Goal: Information Seeking & Learning: Learn about a topic

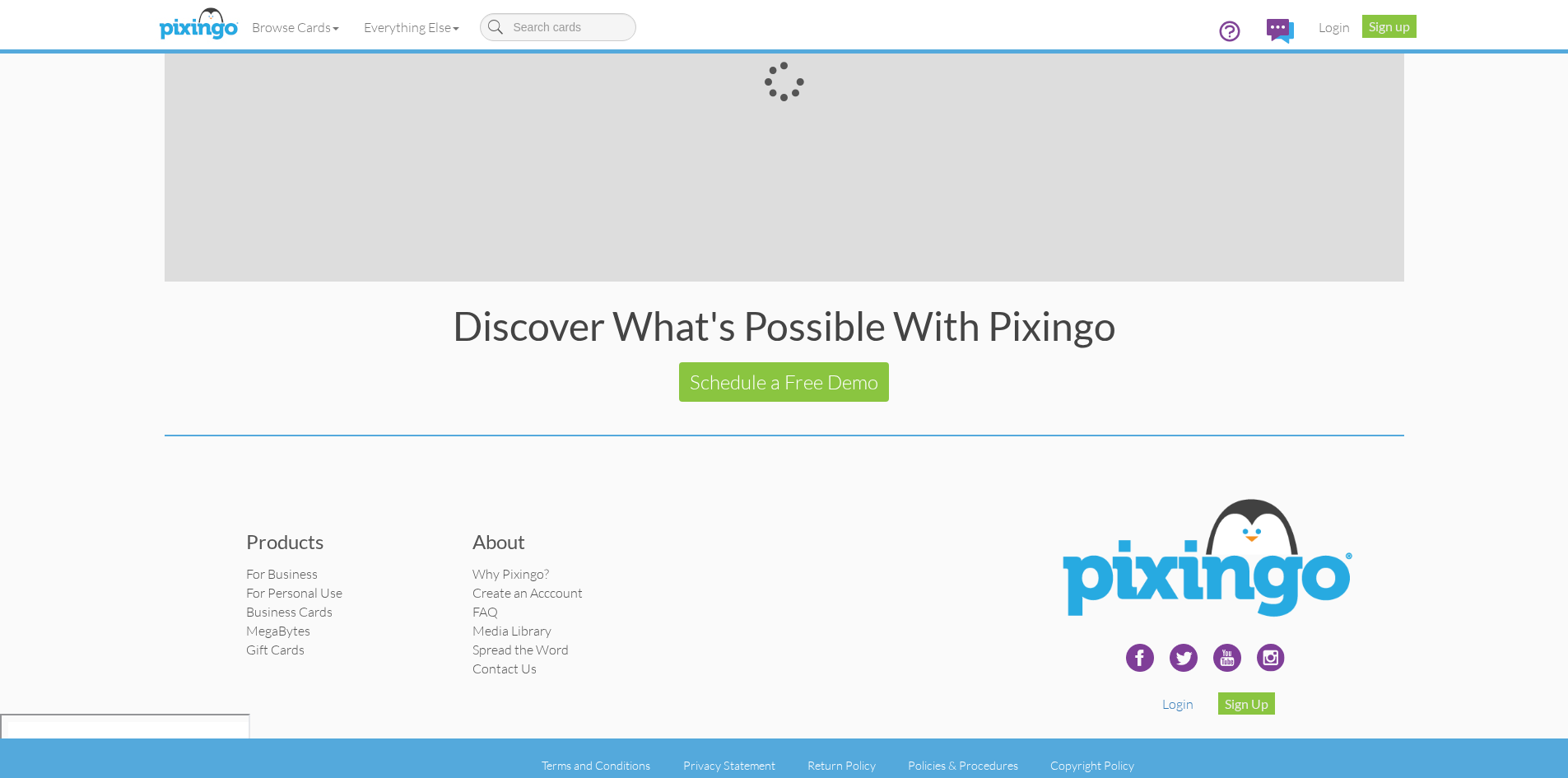
scroll to position [3080, 0]
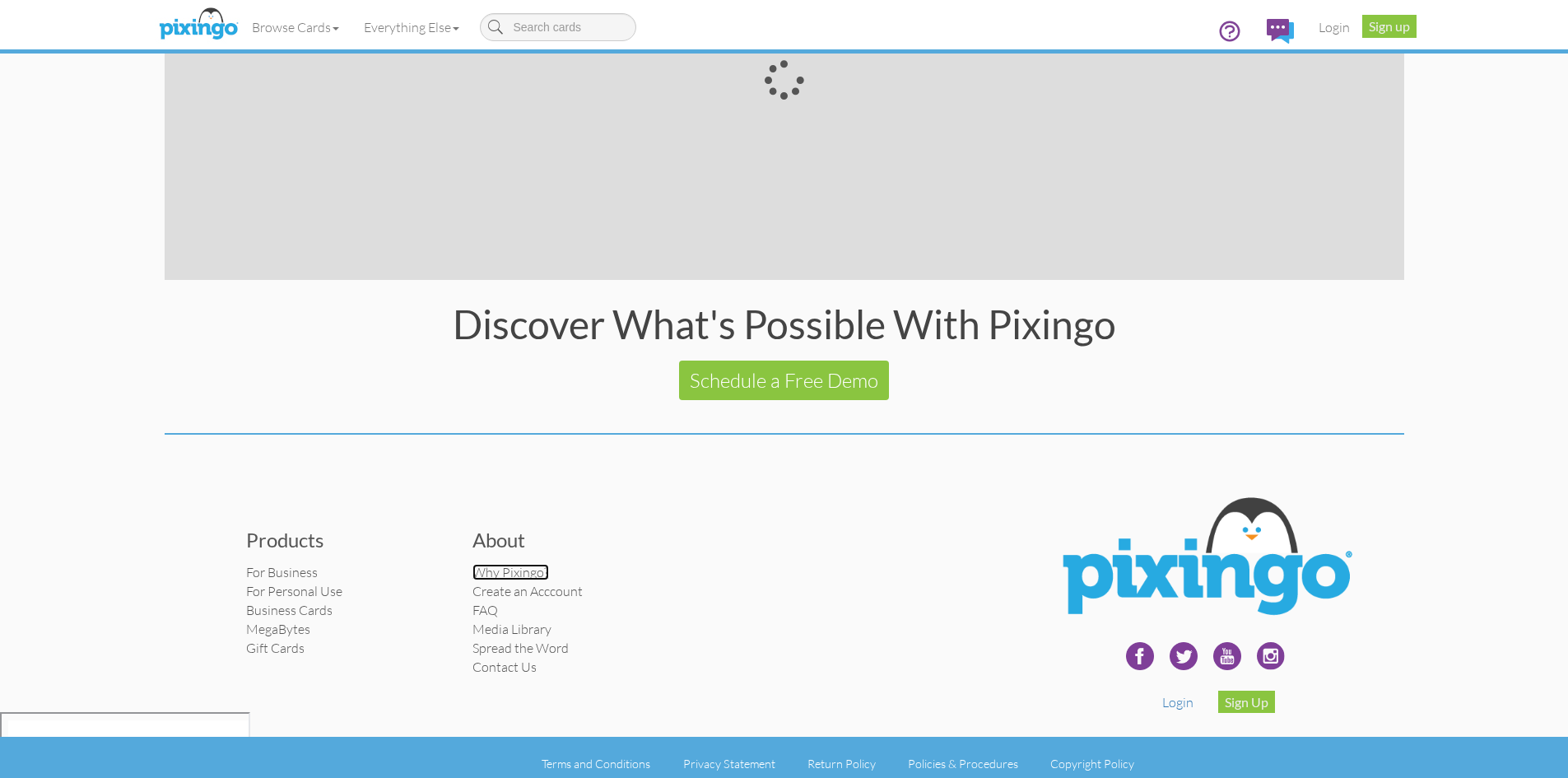
click at [534, 570] on link "Why Pixingo?" at bounding box center [511, 572] width 76 height 17
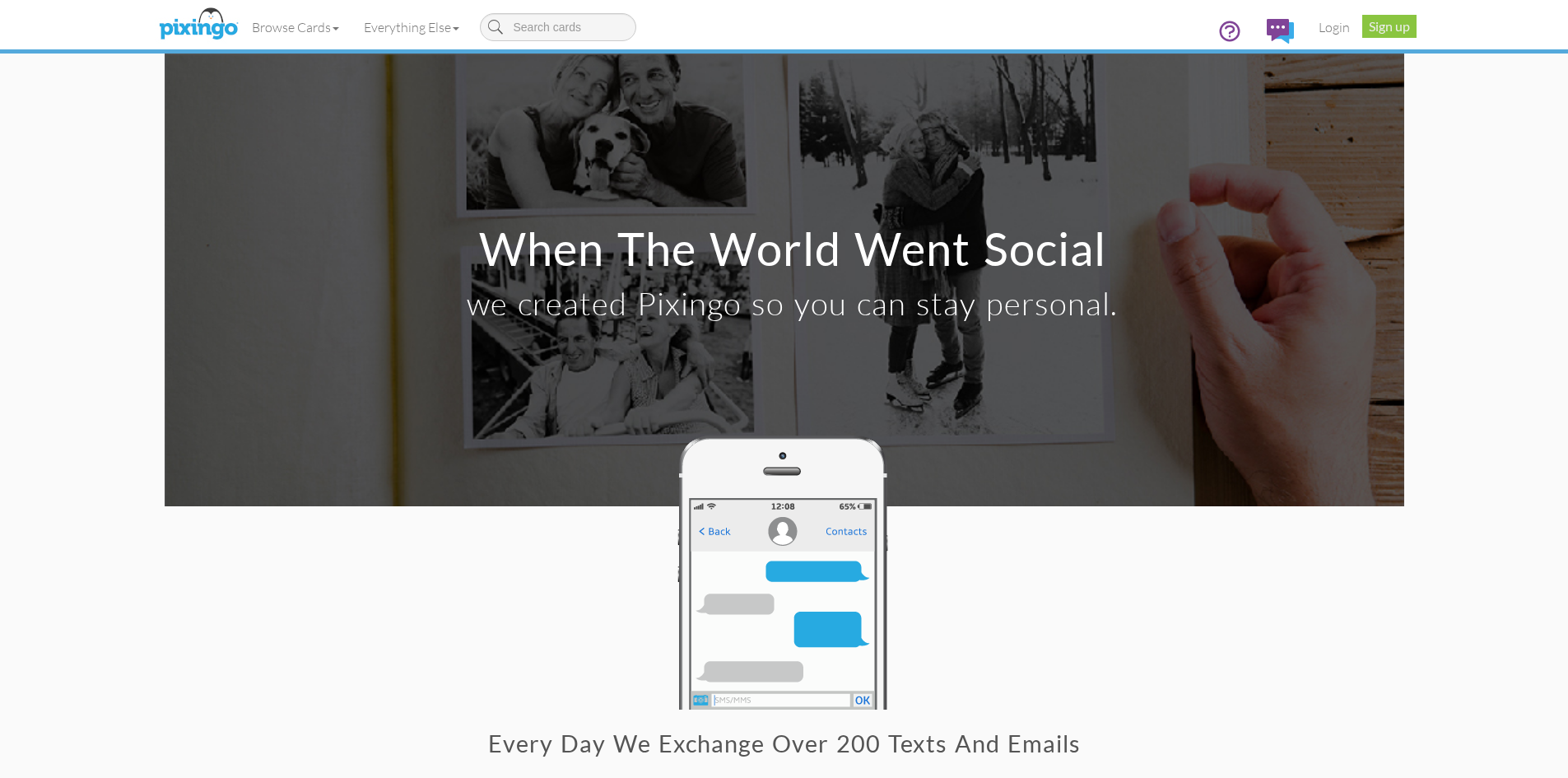
click at [1014, 535] on div "Every day we exchange over 200 texts and emails Yet how many of those do you re…" at bounding box center [784, 614] width 1239 height 363
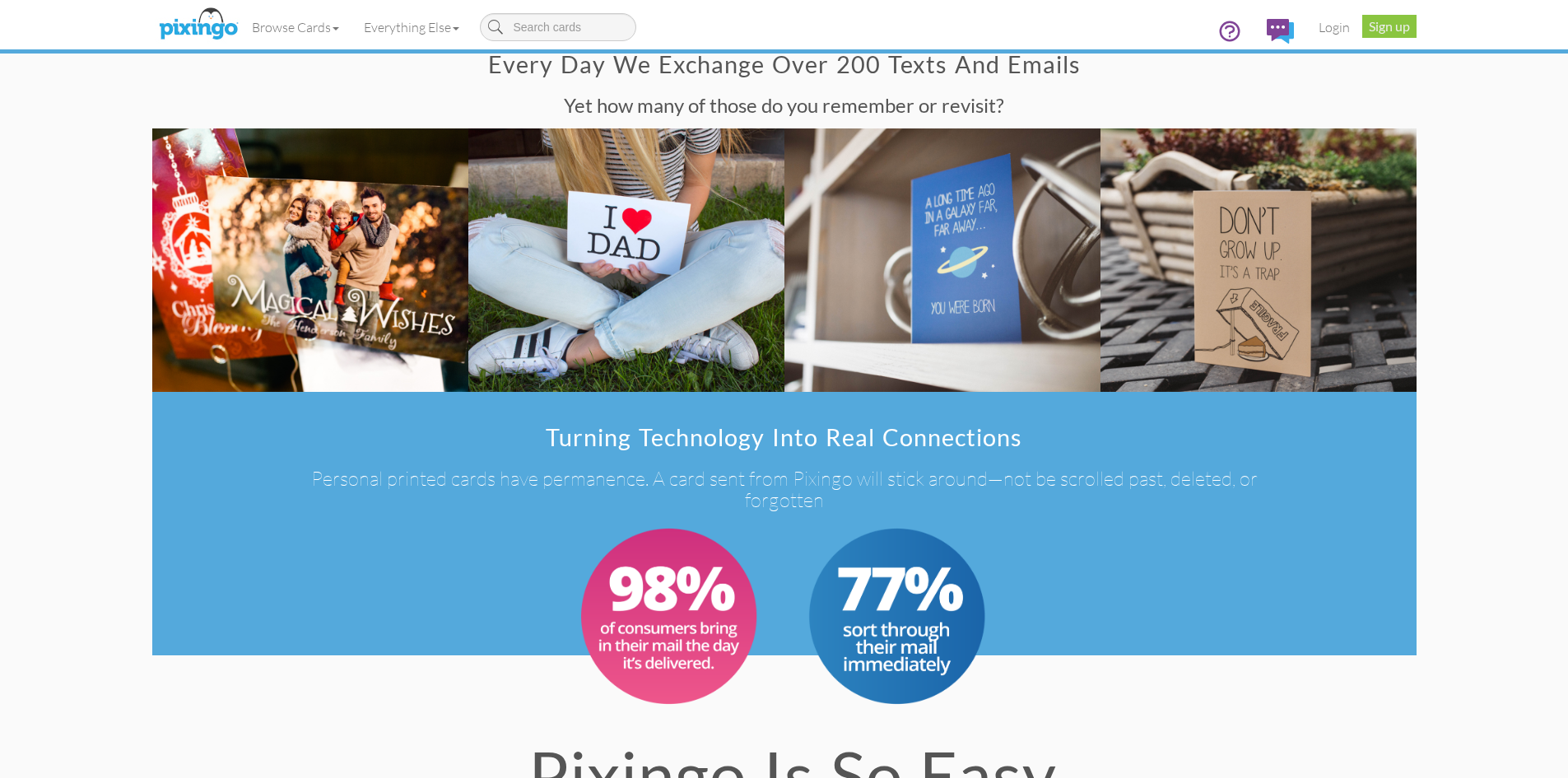
scroll to position [680, 0]
click at [463, 482] on h3 "Personal printed cards have permanence. A card sent from Pixingo will stick aro…" at bounding box center [784, 488] width 992 height 44
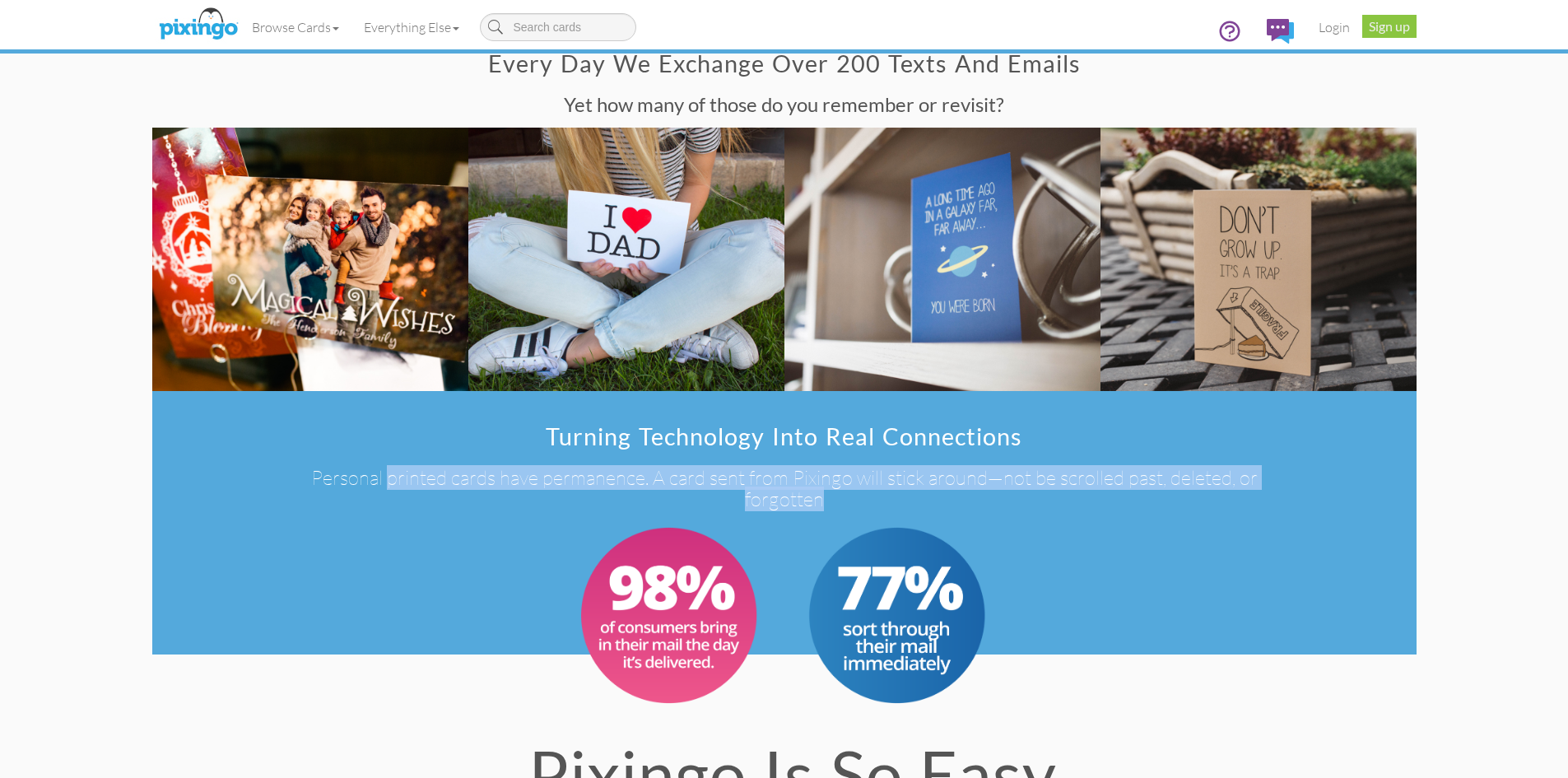
click at [463, 482] on h3 "Personal printed cards have permanence. A card sent from Pixingo will stick aro…" at bounding box center [784, 488] width 992 height 44
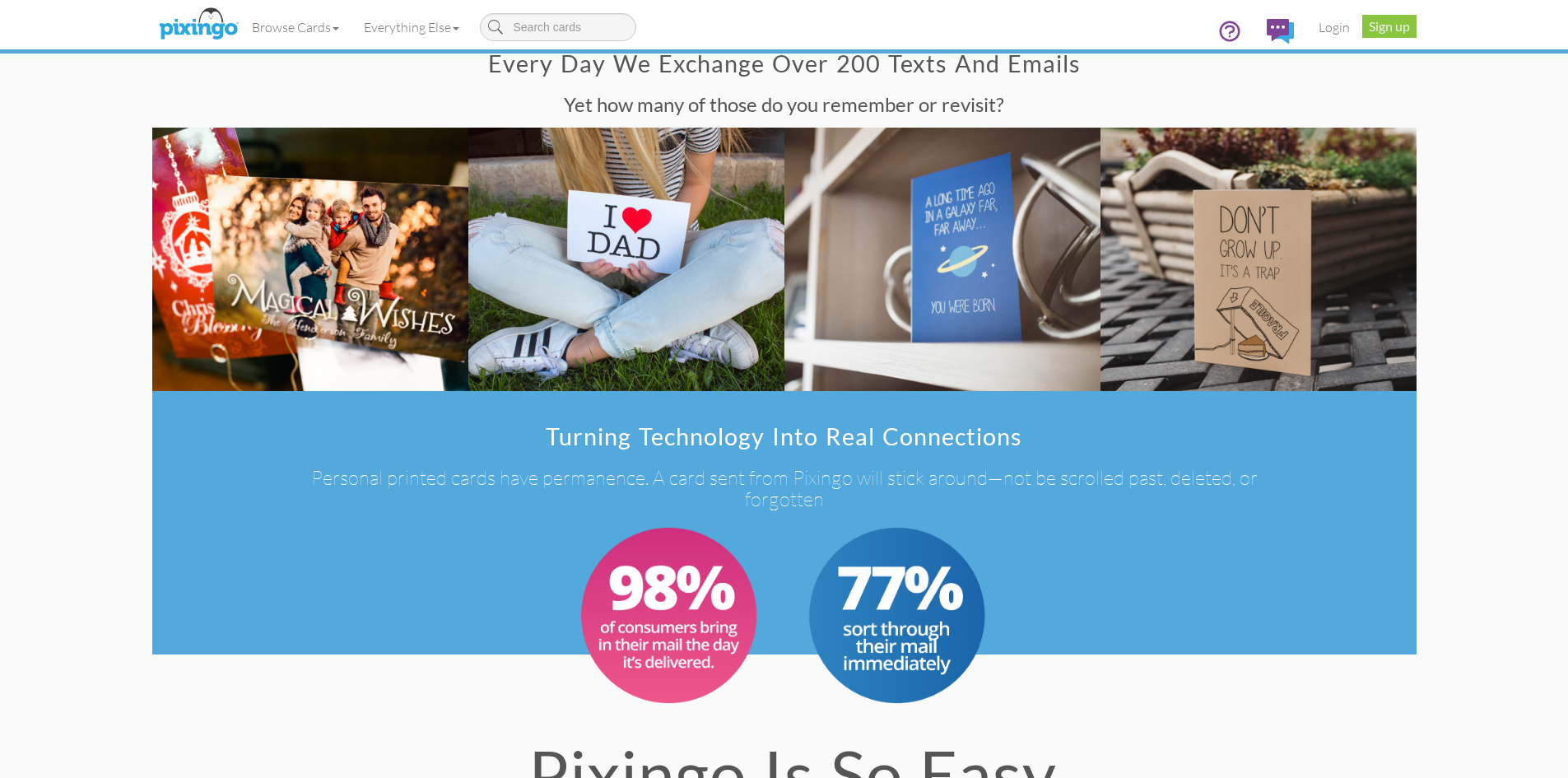
click at [678, 481] on h3 "Personal printed cards have permanence. A card sent from Pixingo will stick aro…" at bounding box center [784, 488] width 992 height 44
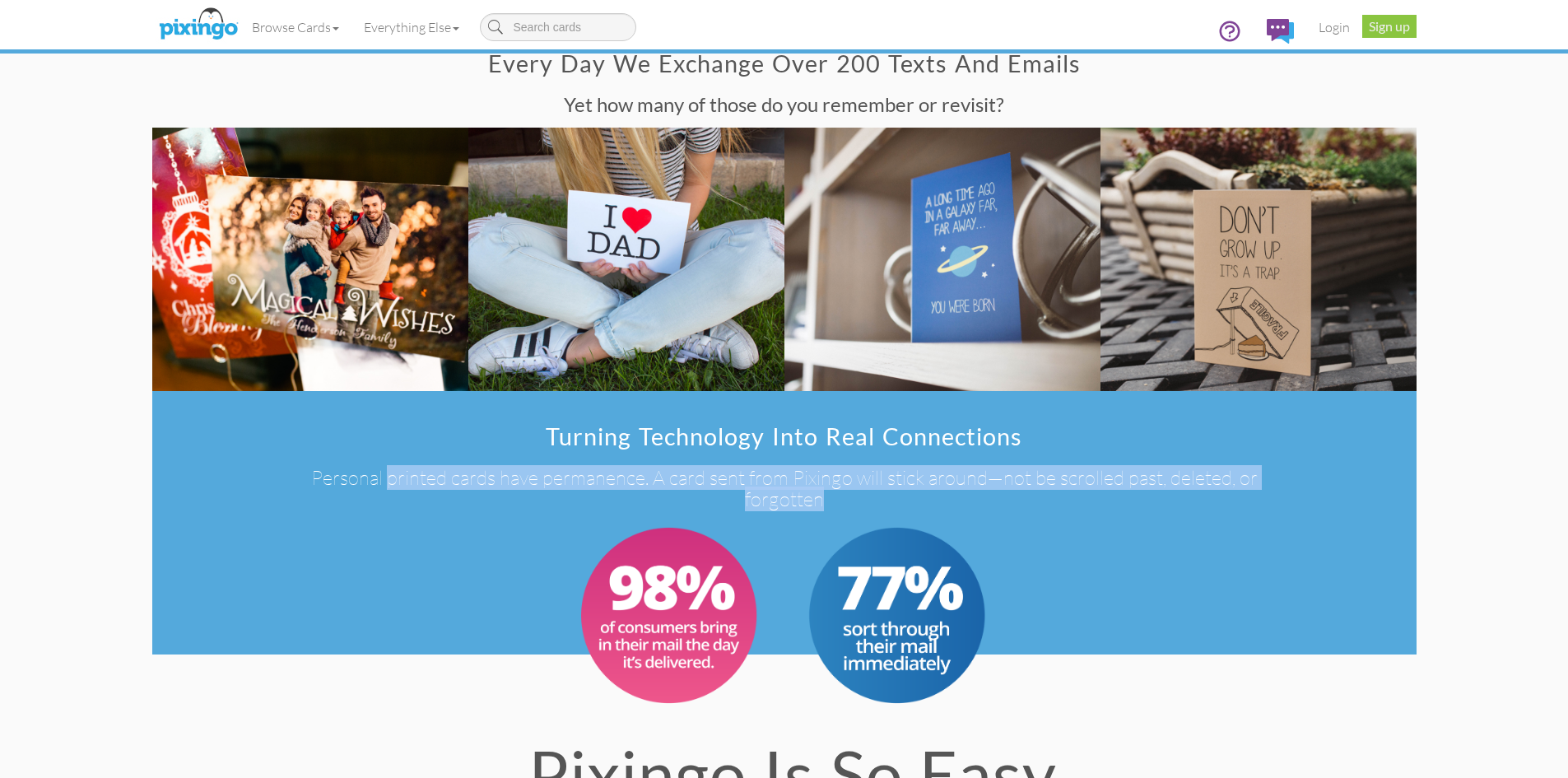
click at [678, 481] on h3 "Personal printed cards have permanence. A card sent from Pixingo will stick aro…" at bounding box center [784, 488] width 992 height 44
click at [557, 527] on div at bounding box center [784, 615] width 1215 height 185
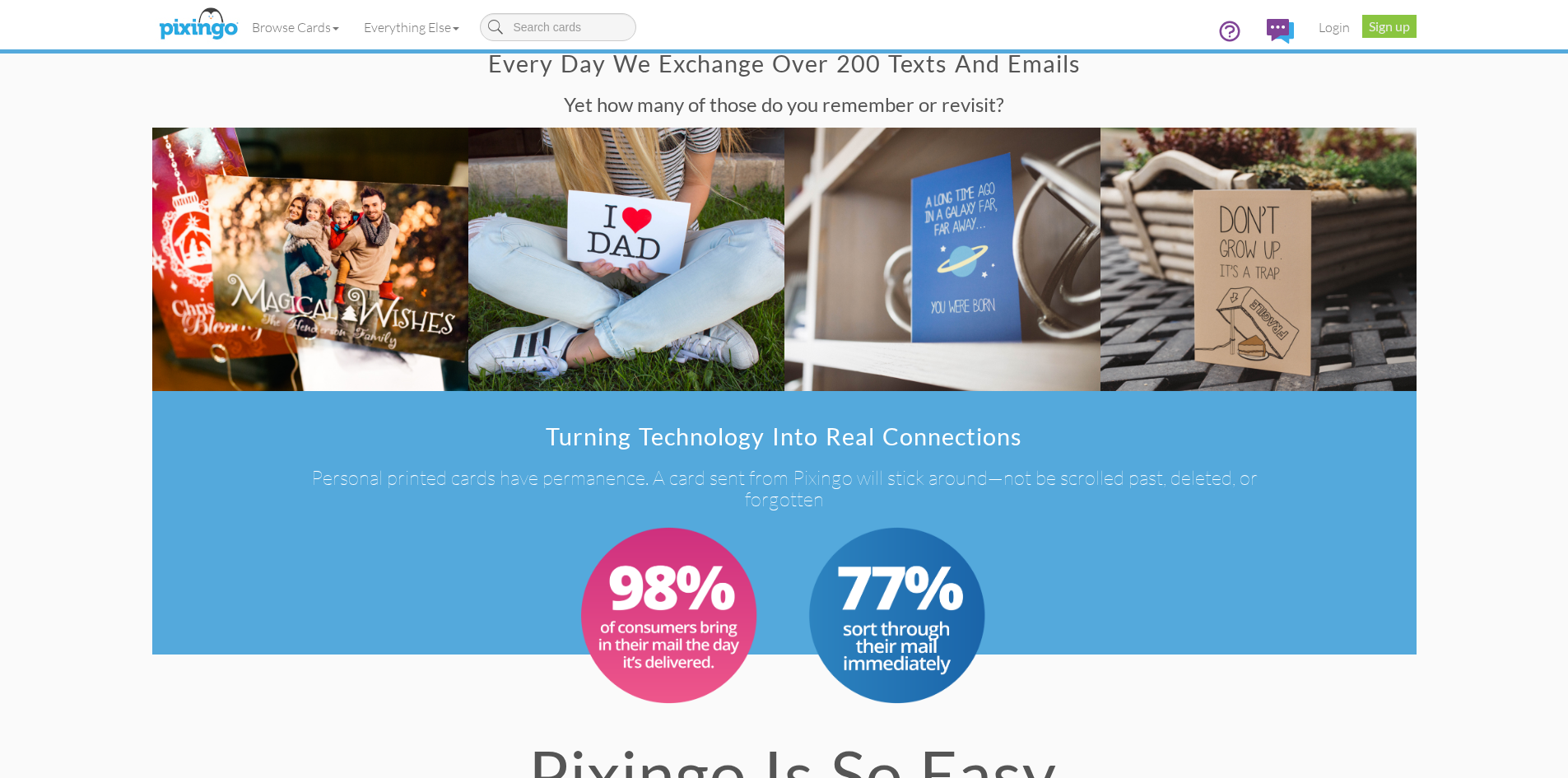
click at [615, 481] on h3 "Personal printed cards have permanence. A card sent from Pixingo will stick aro…" at bounding box center [784, 488] width 992 height 44
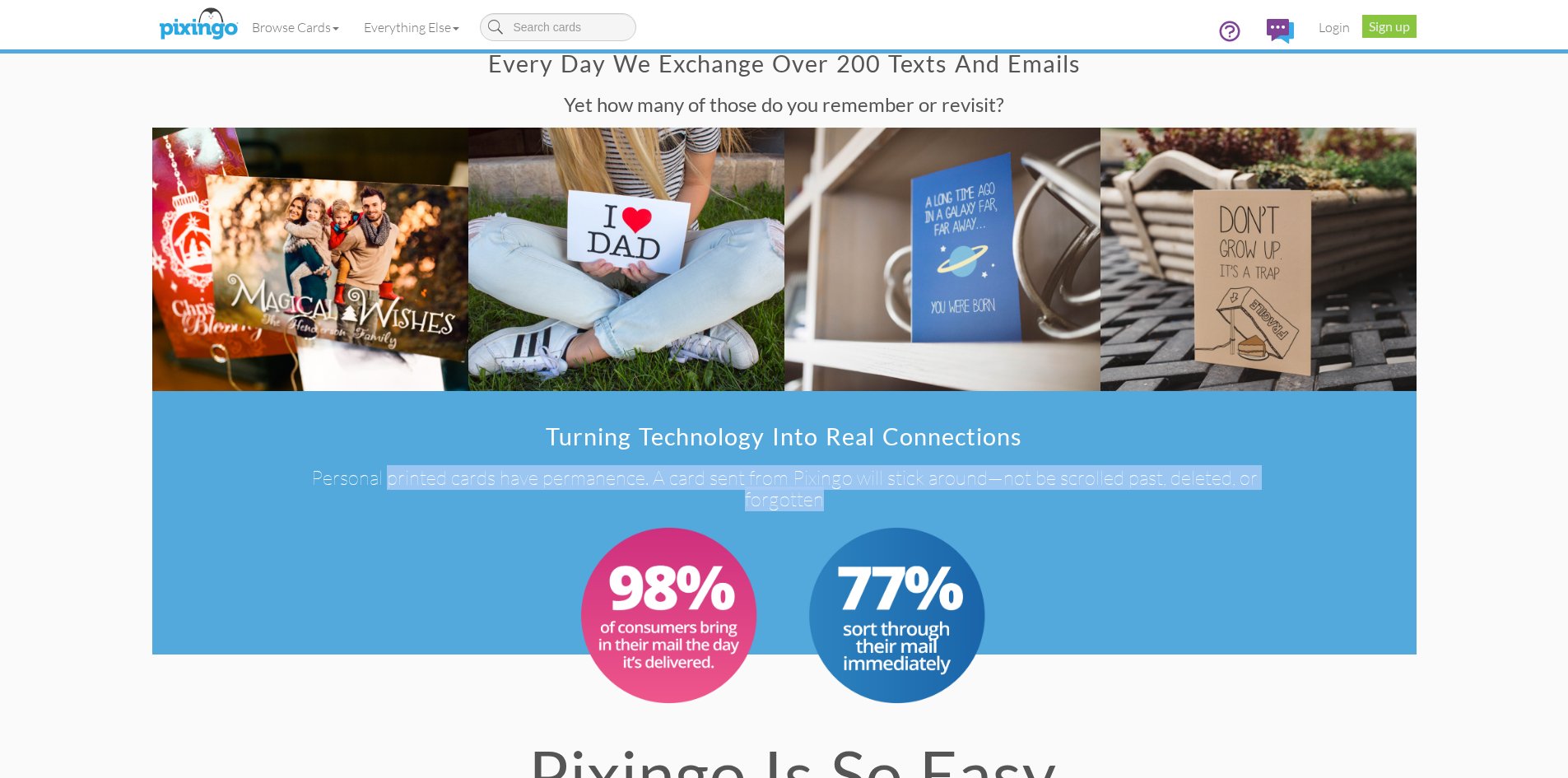
click at [615, 481] on h3 "Personal printed cards have permanence. A card sent from Pixingo will stick aro…" at bounding box center [784, 488] width 992 height 44
click at [779, 485] on h3 "Personal printed cards have permanence. A card sent from Pixingo will stick aro…" at bounding box center [784, 488] width 992 height 44
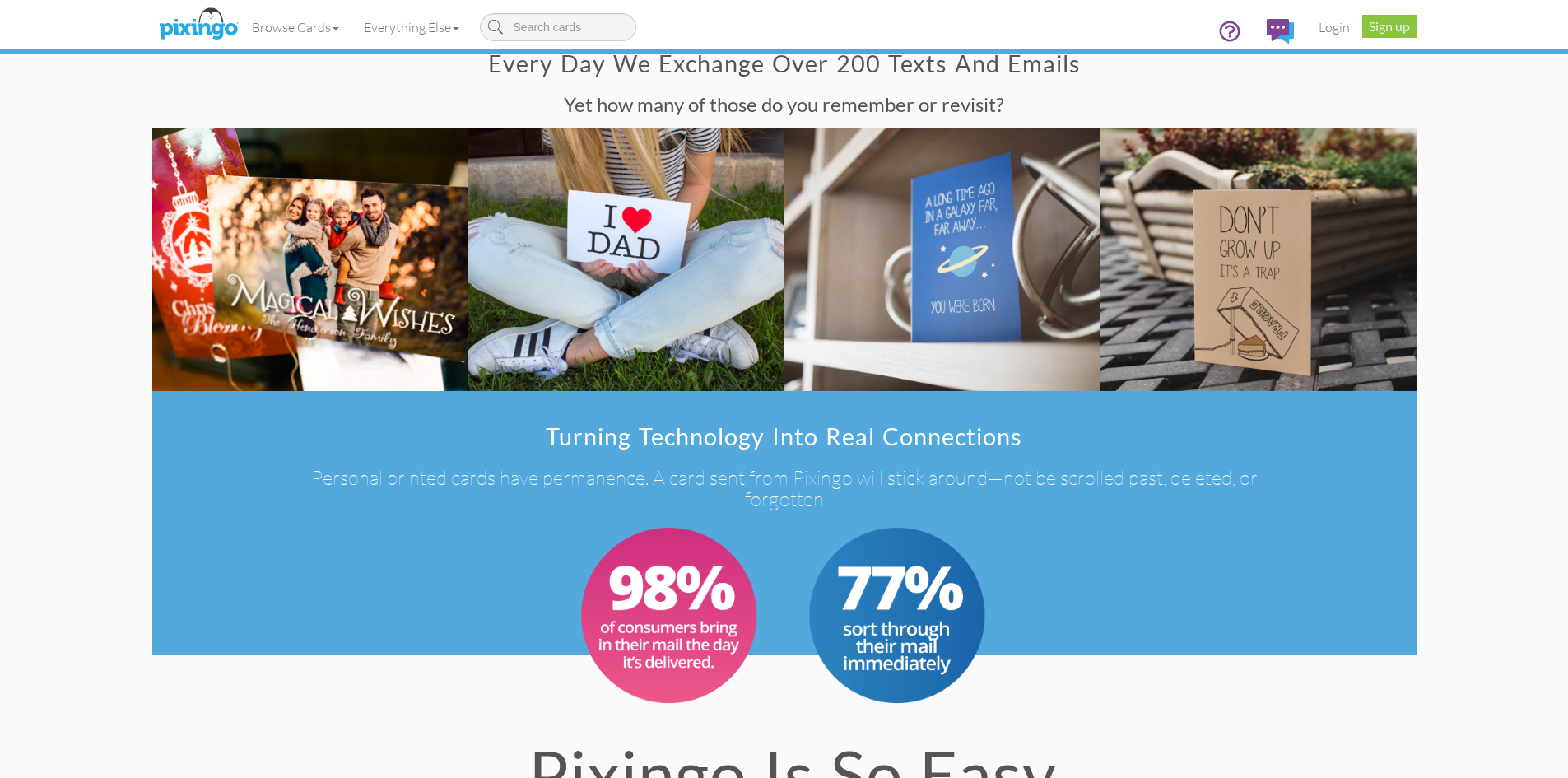
scroll to position [1360, 0]
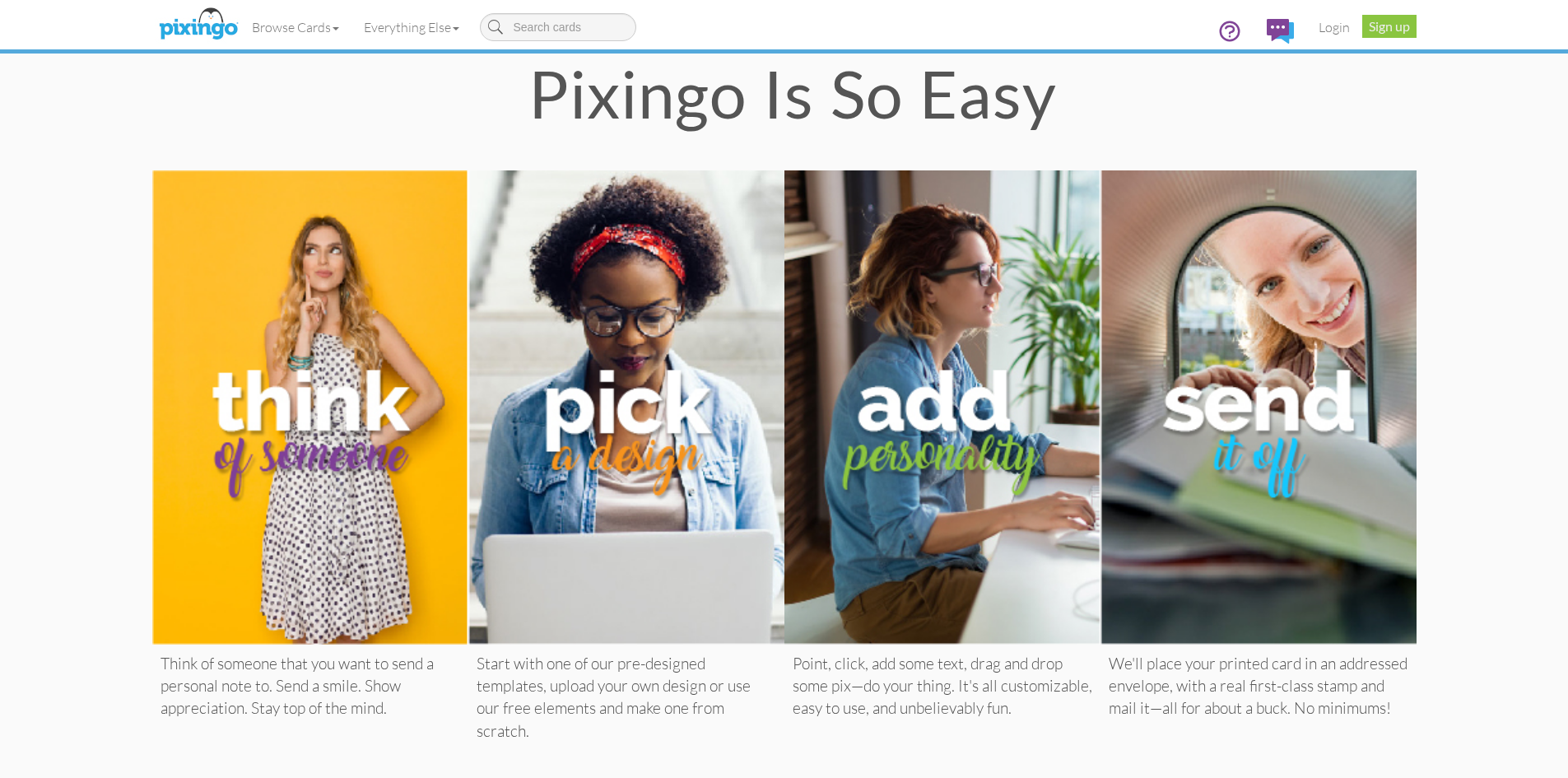
click at [867, 683] on div "Point, click, add some text, drag and drop some pix—do your thing. It's all cus…" at bounding box center [942, 687] width 316 height 84
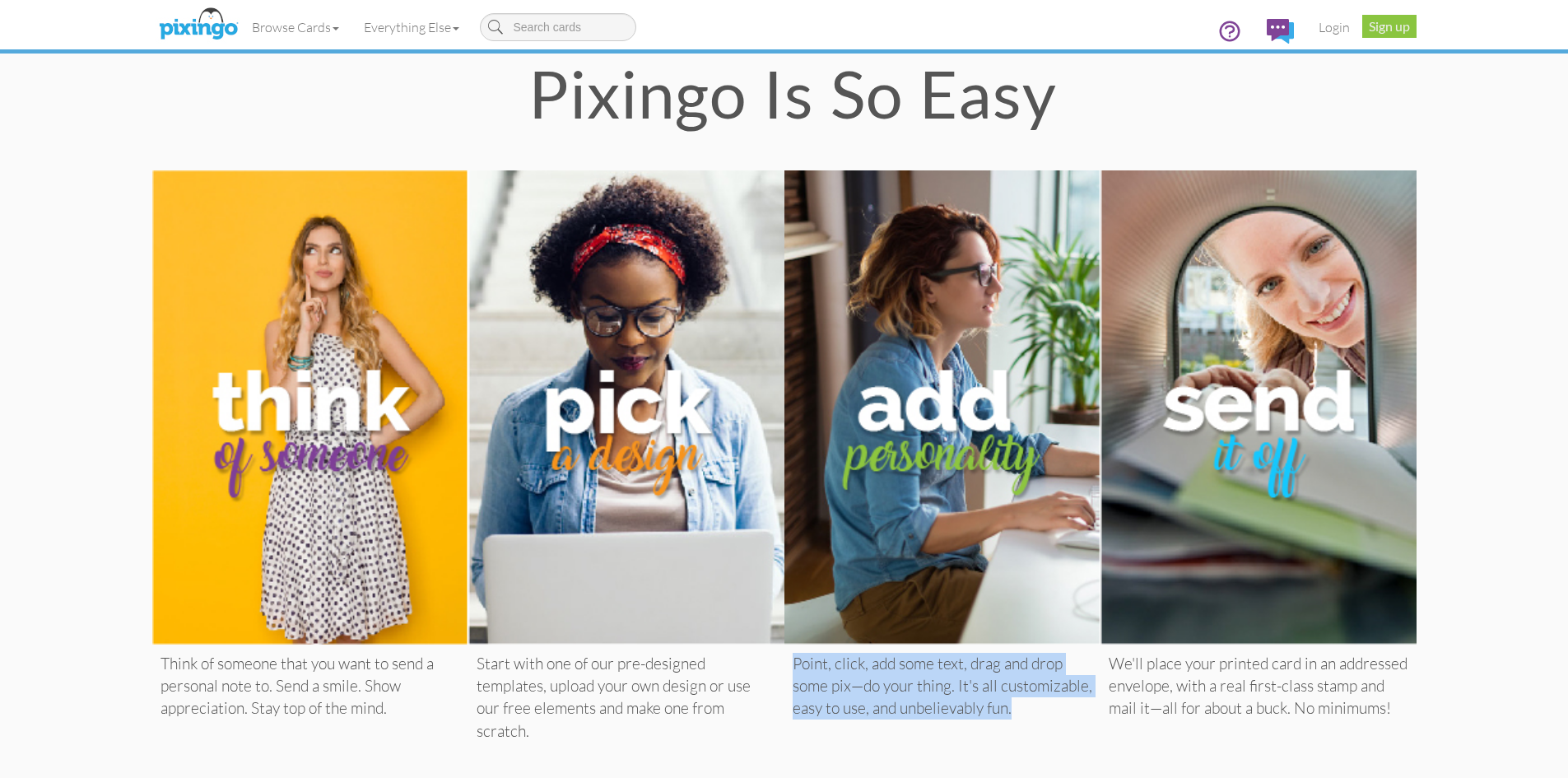
click at [867, 683] on div "Point, click, add some text, drag and drop some pix—do your thing. It's all cus…" at bounding box center [942, 687] width 316 height 84
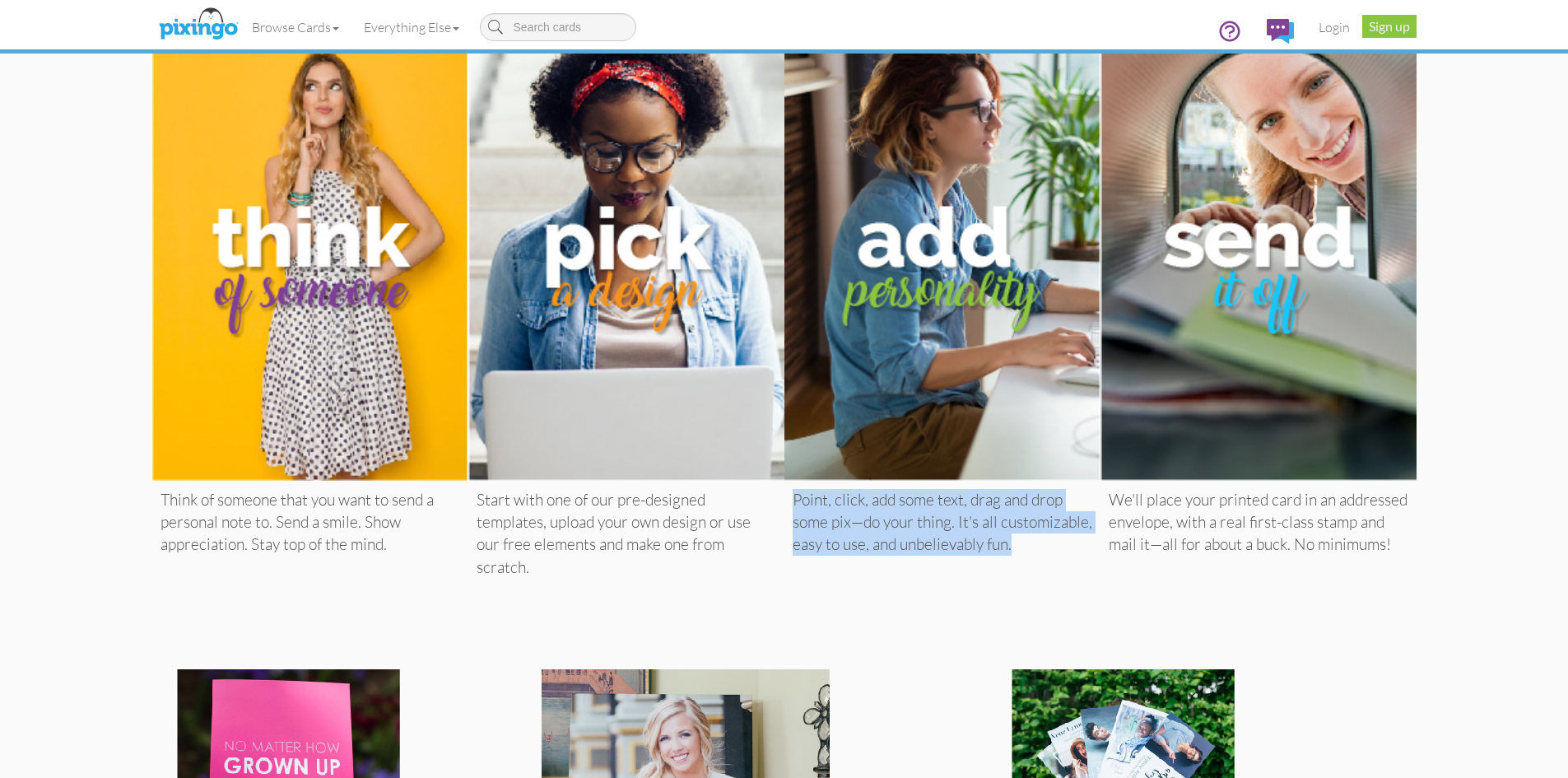
scroll to position [1525, 0]
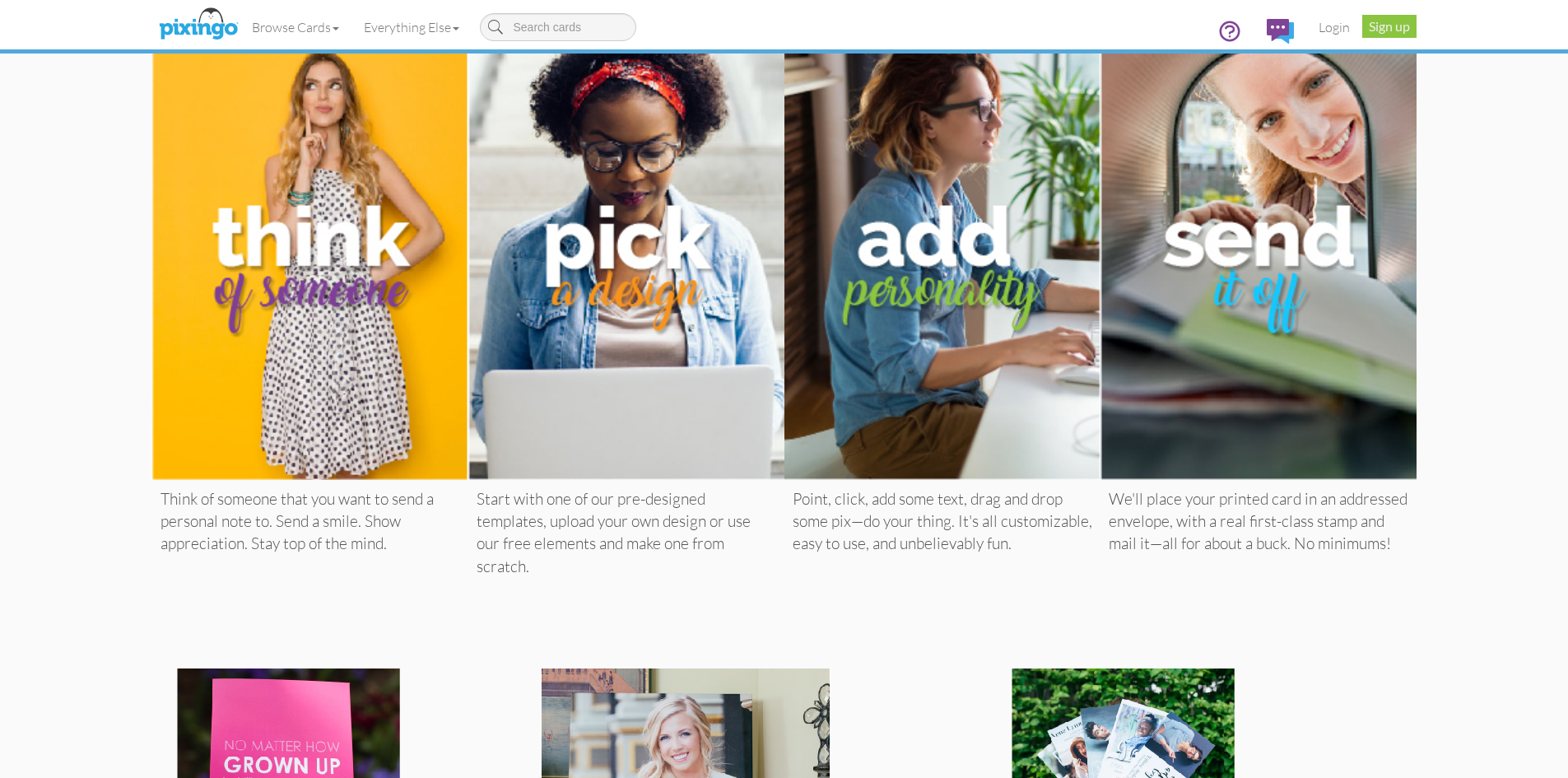
click at [1215, 532] on div "We'll place your printed card in an addressed envelope, with a real first-class…" at bounding box center [1258, 523] width 316 height 84
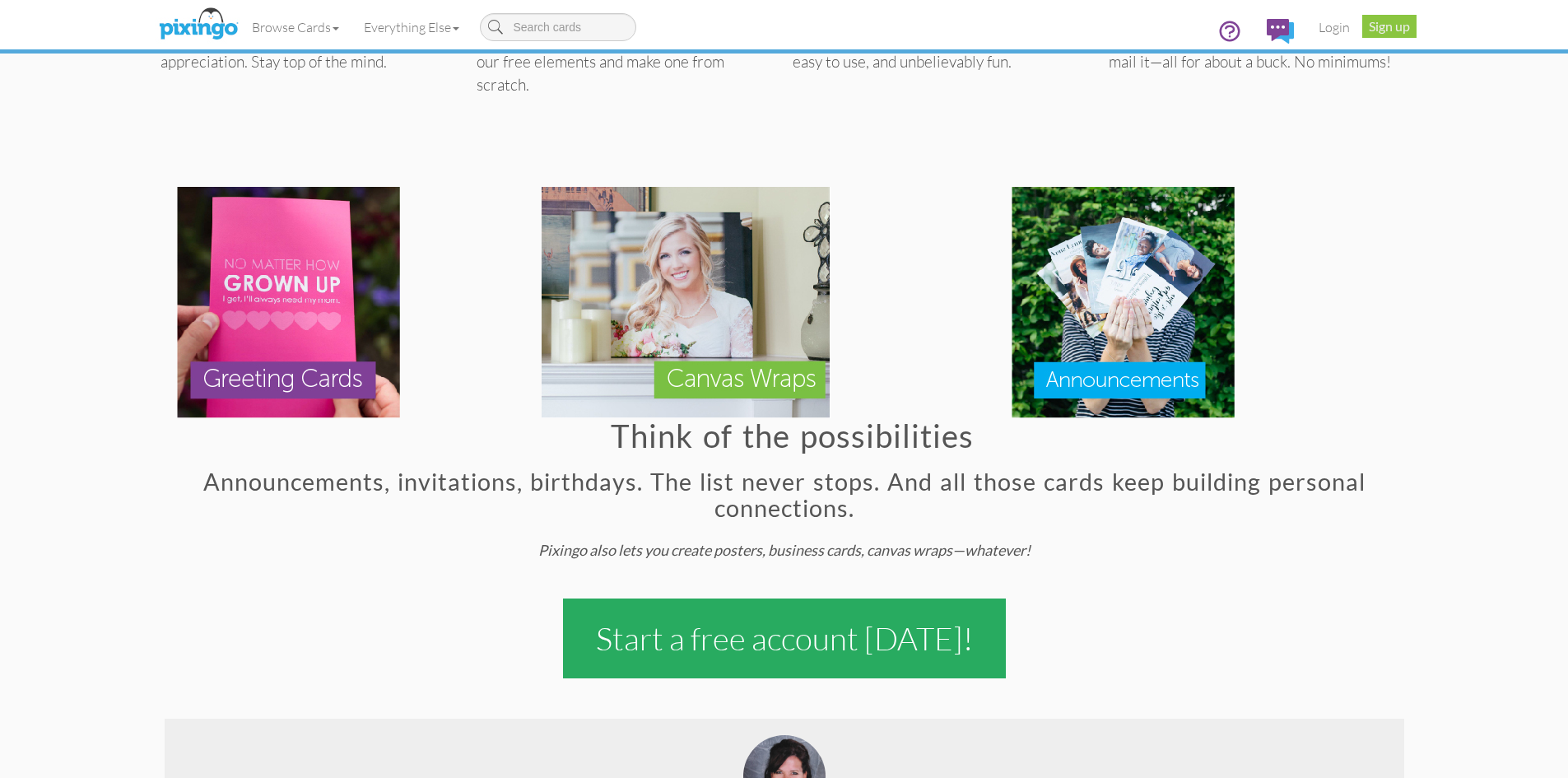
scroll to position [2151, 0]
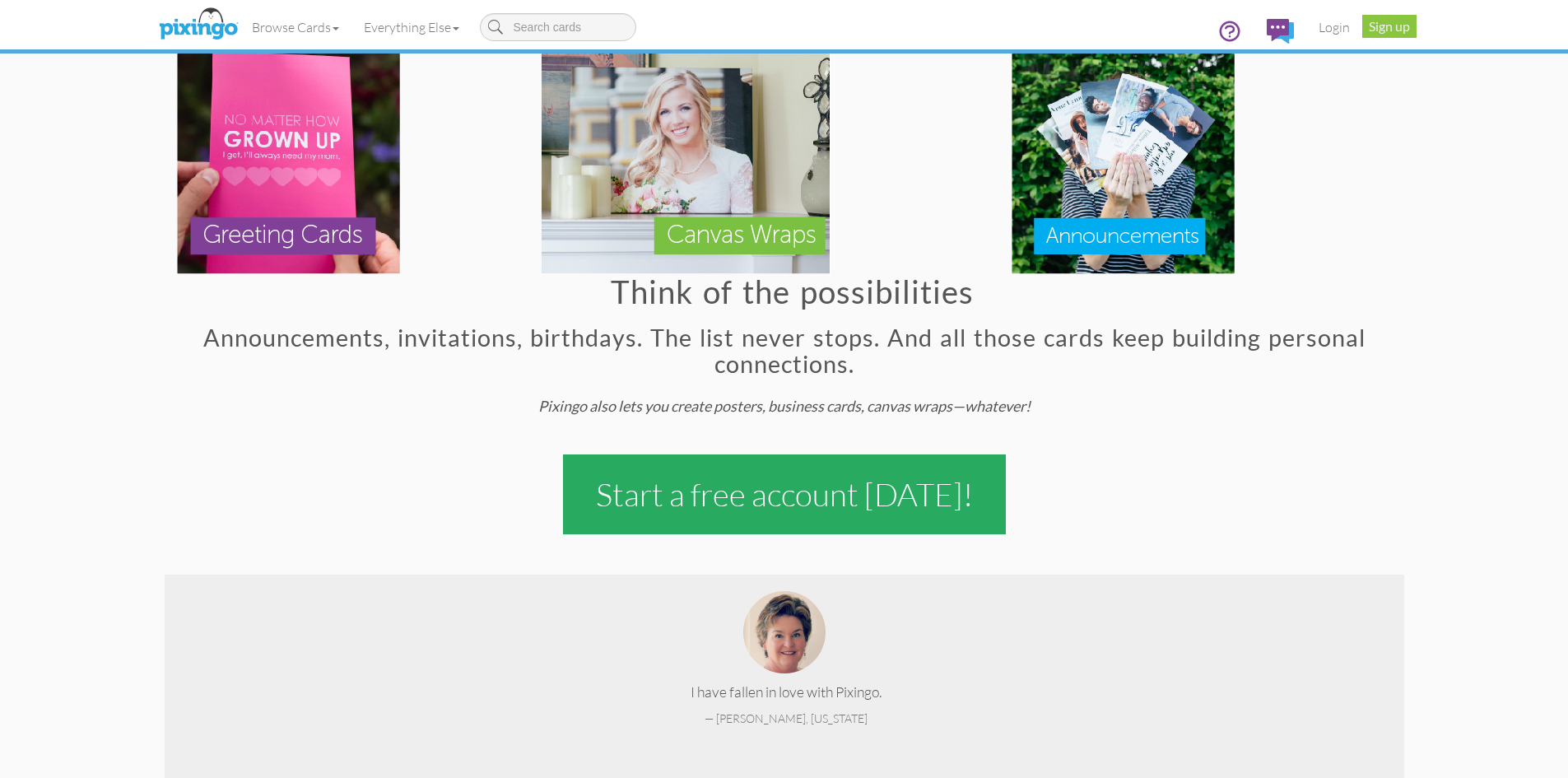
click at [1026, 341] on h2 "Announcements, invitations, birthdays. The list never stops. And all those card…" at bounding box center [784, 350] width 1207 height 52
click at [1066, 341] on h2 "Announcements, invitations, birthdays. The list never stops. And all those card…" at bounding box center [784, 350] width 1207 height 52
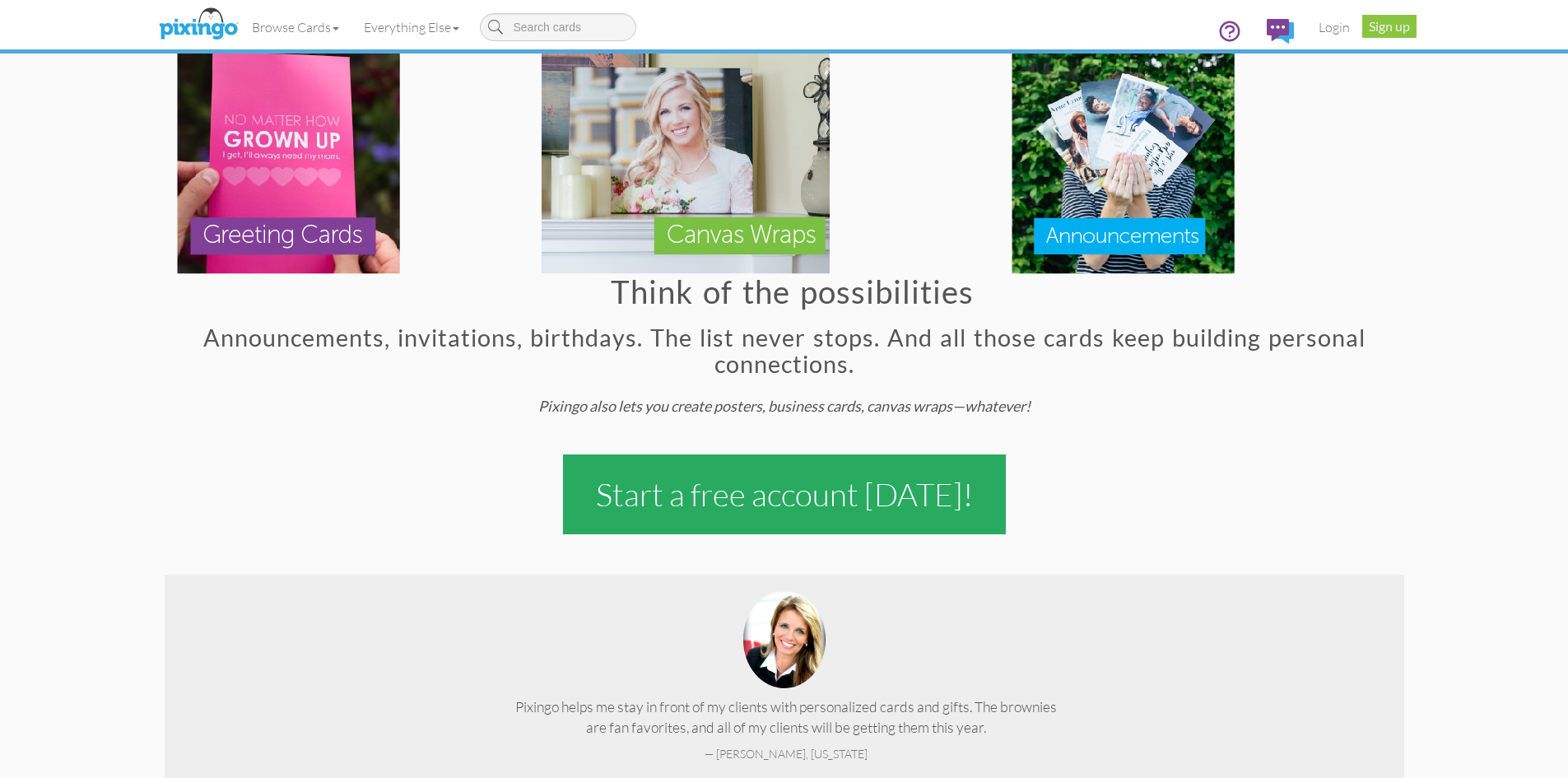
click at [767, 372] on h2 "Announcements, invitations, birthdays. The list never stops. And all those card…" at bounding box center [784, 350] width 1207 height 52
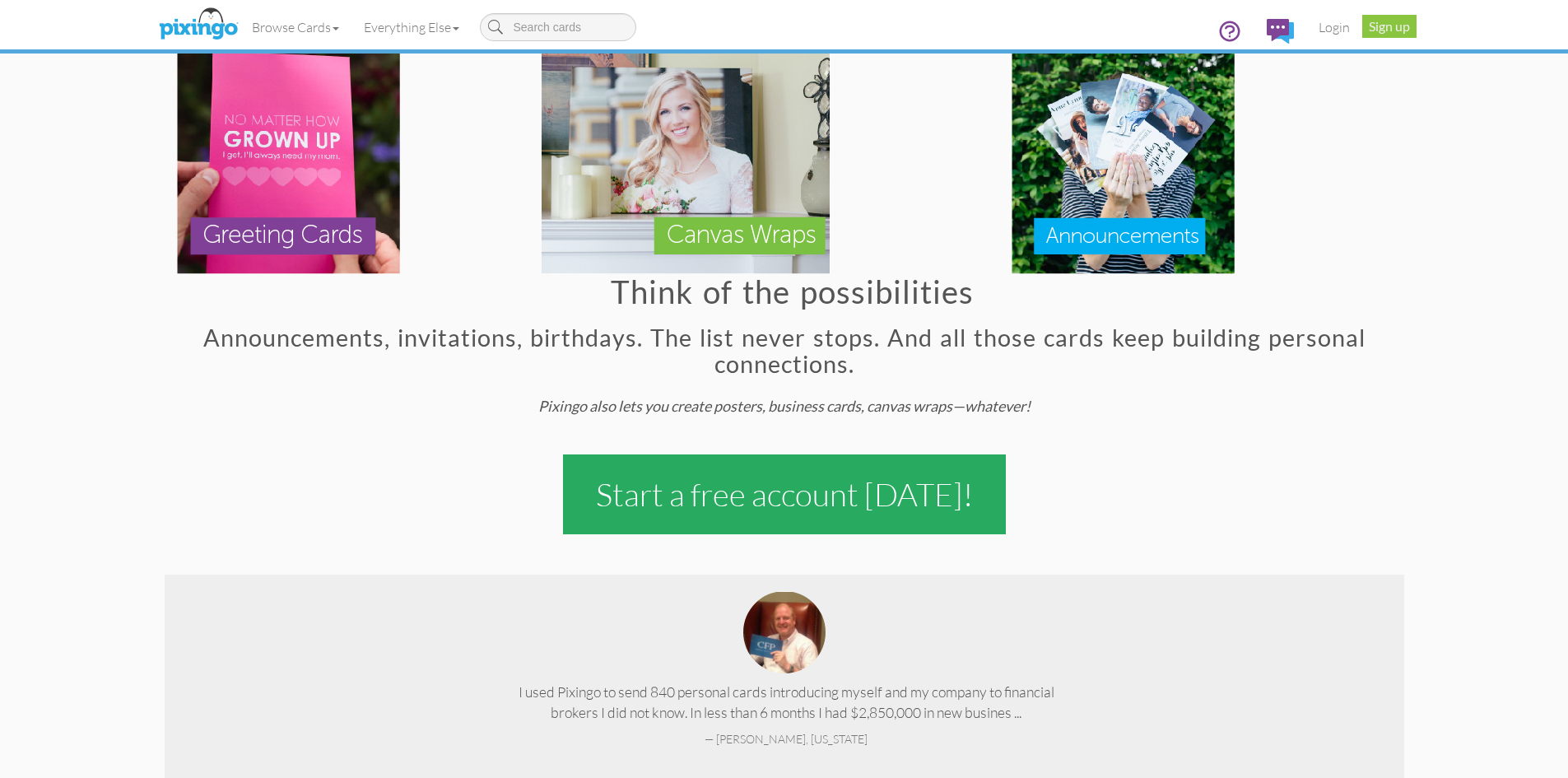
click at [598, 405] on h4 "Pixingo also lets you create posters, business cards, canvas wraps—whatever!" at bounding box center [784, 406] width 1239 height 17
click at [645, 406] on h4 "Pixingo also lets you create posters, business cards, canvas wraps—whatever!" at bounding box center [784, 406] width 1239 height 17
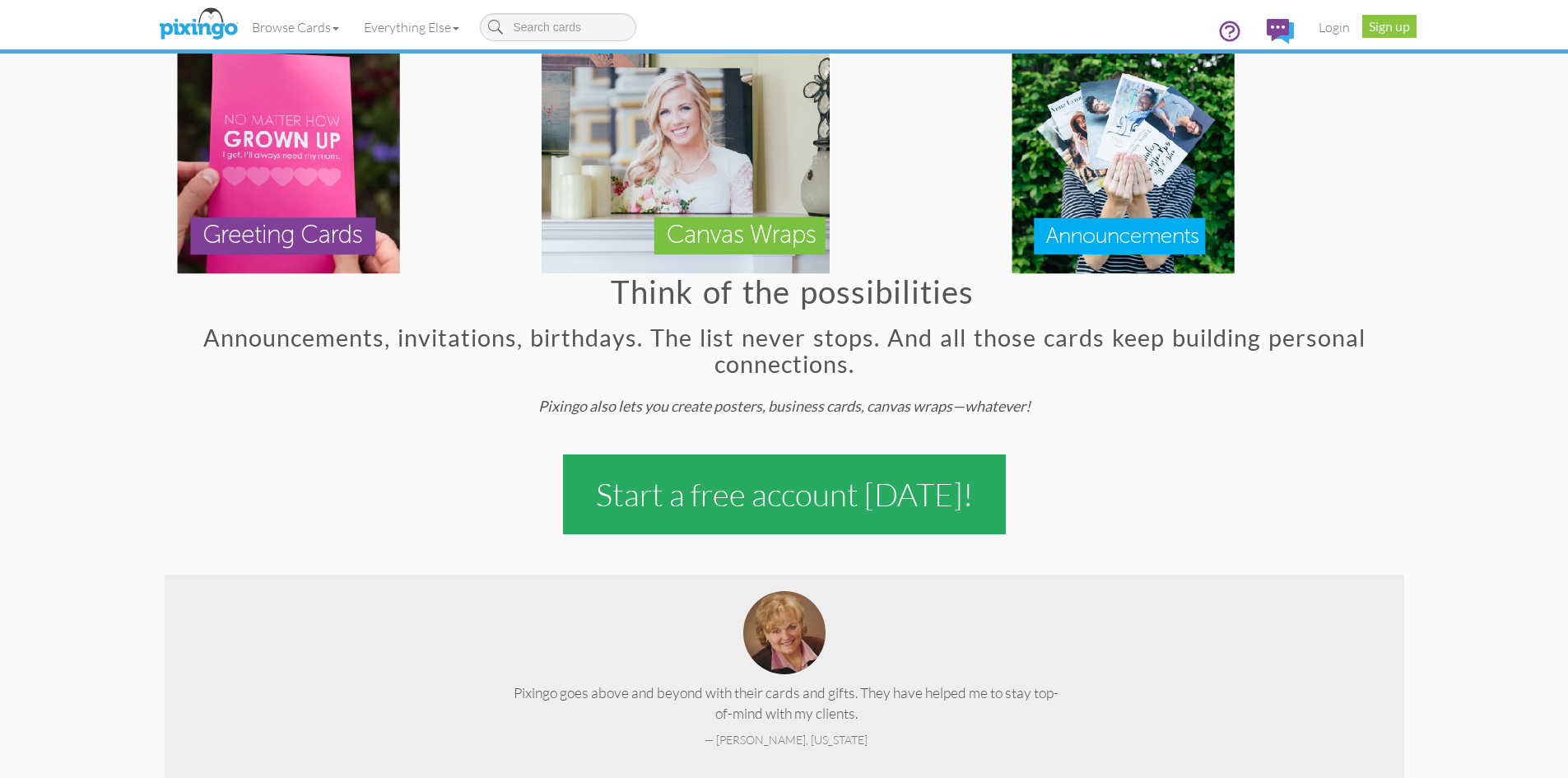
click at [1175, 387] on div "Think of the possibilities Announcements, invitations, birthdays. The list neve…" at bounding box center [784, 288] width 1239 height 490
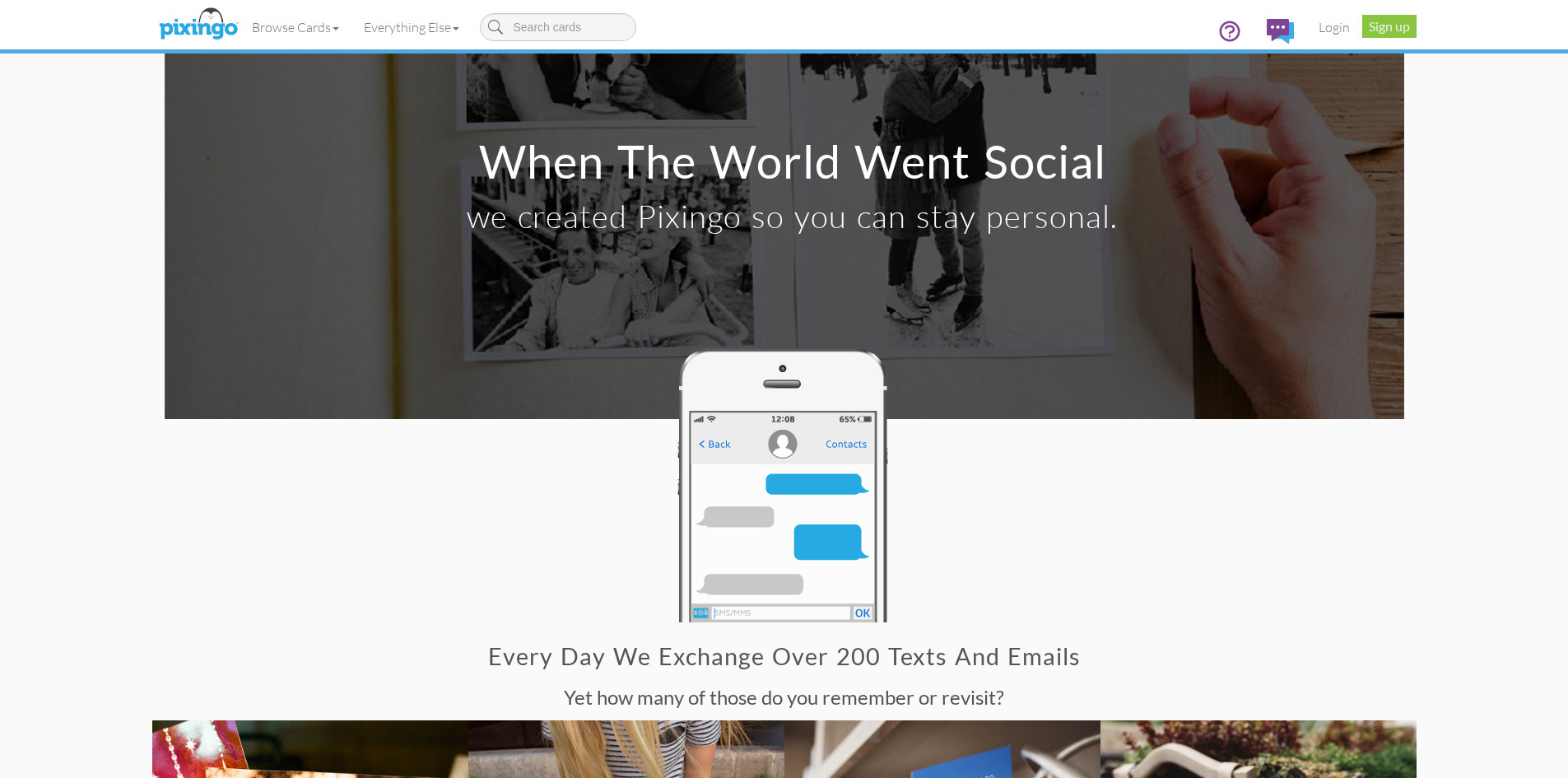
scroll to position [0, 0]
